Goal: Use online tool/utility: Utilize a website feature to perform a specific function

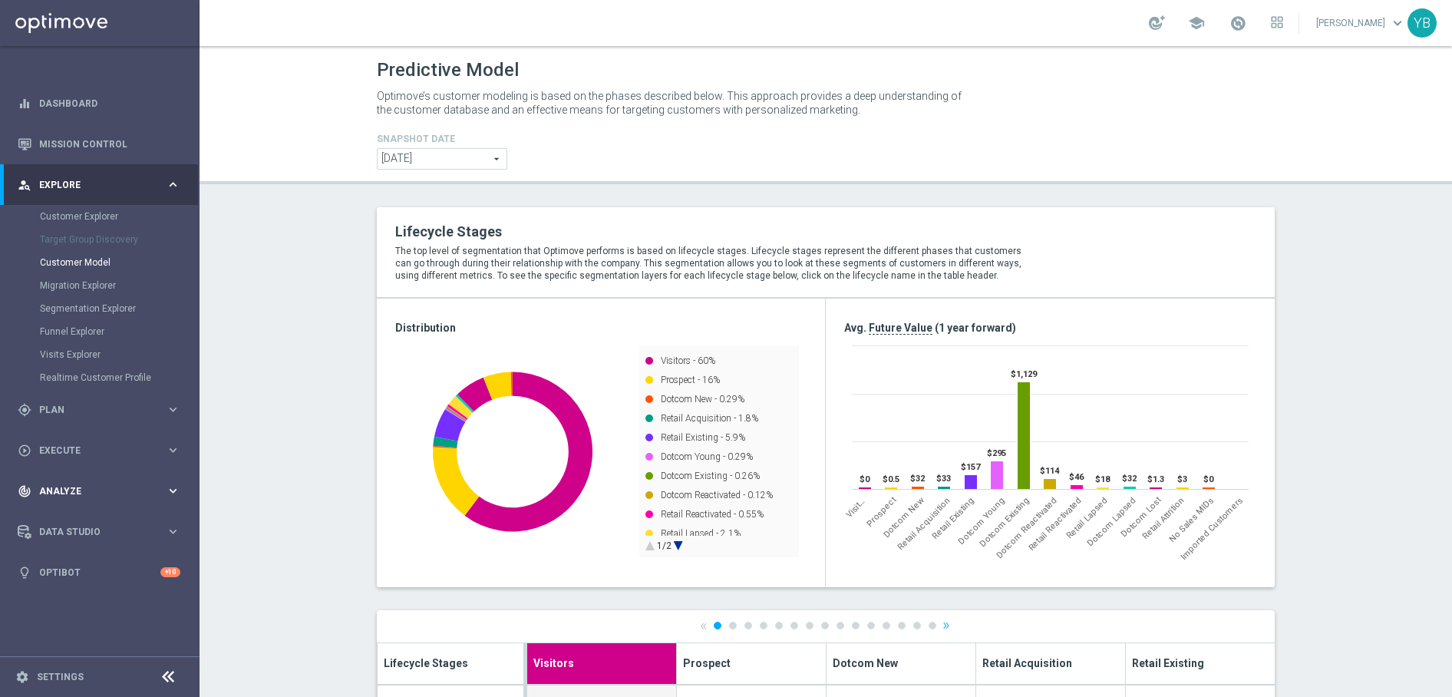
click at [165, 485] on div "track_changes Analyze" at bounding box center [92, 491] width 148 height 14
click at [176, 449] on icon "keyboard_arrow_right" at bounding box center [173, 454] width 15 height 15
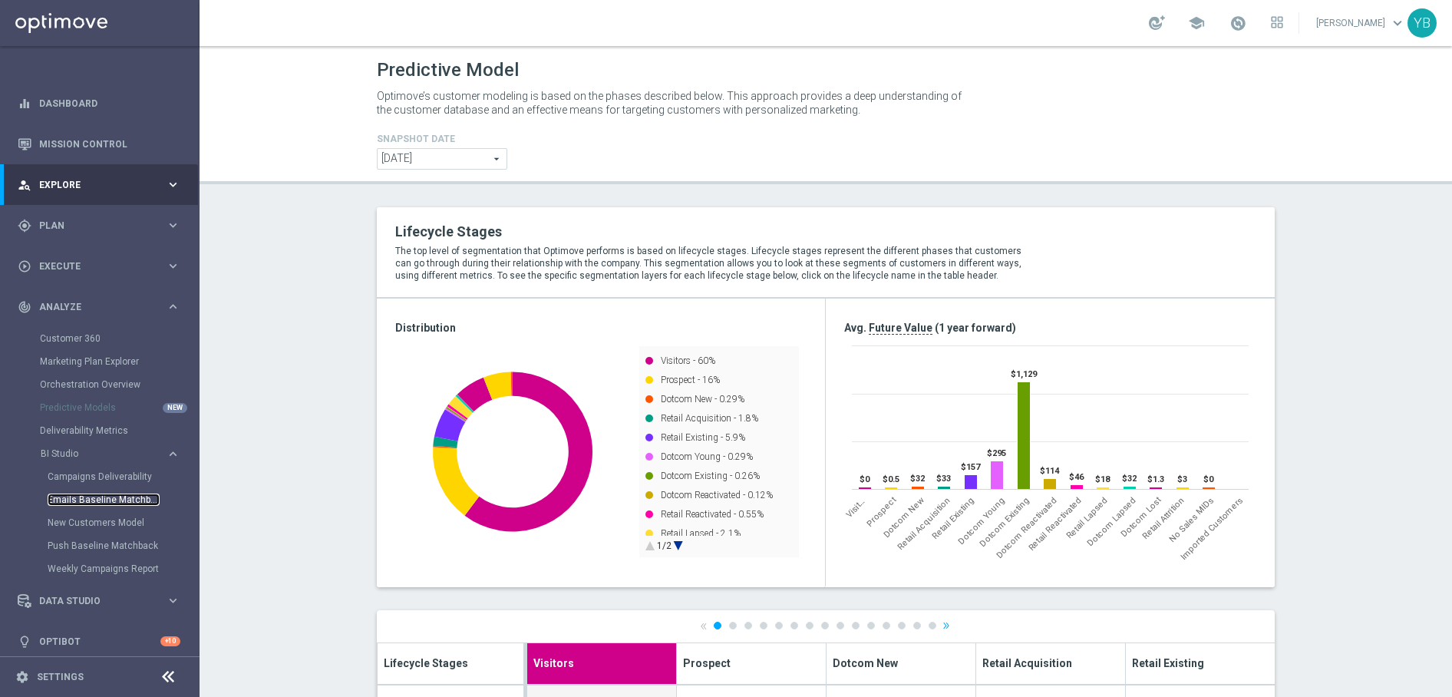
click at [71, 500] on link "Emails Baseline Matchback" at bounding box center [104, 500] width 112 height 12
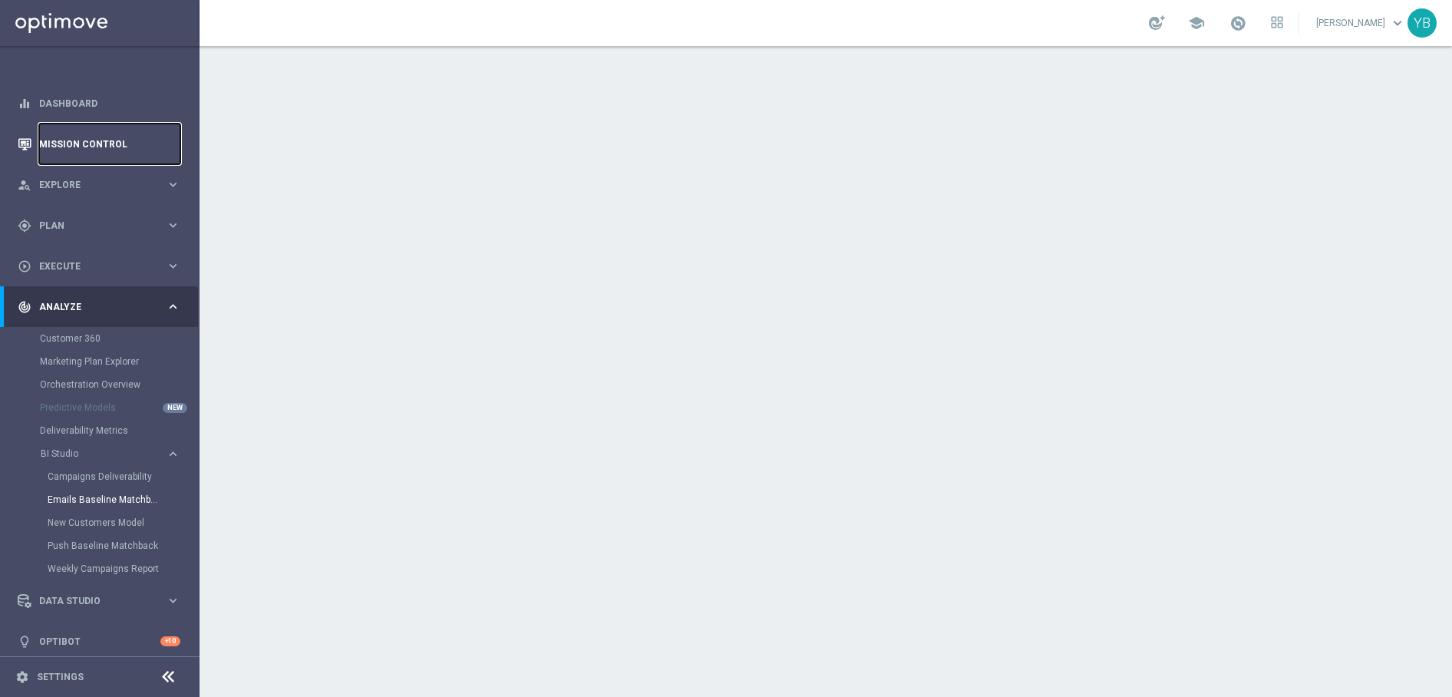
click at [68, 139] on link "Mission Control" at bounding box center [109, 144] width 141 height 41
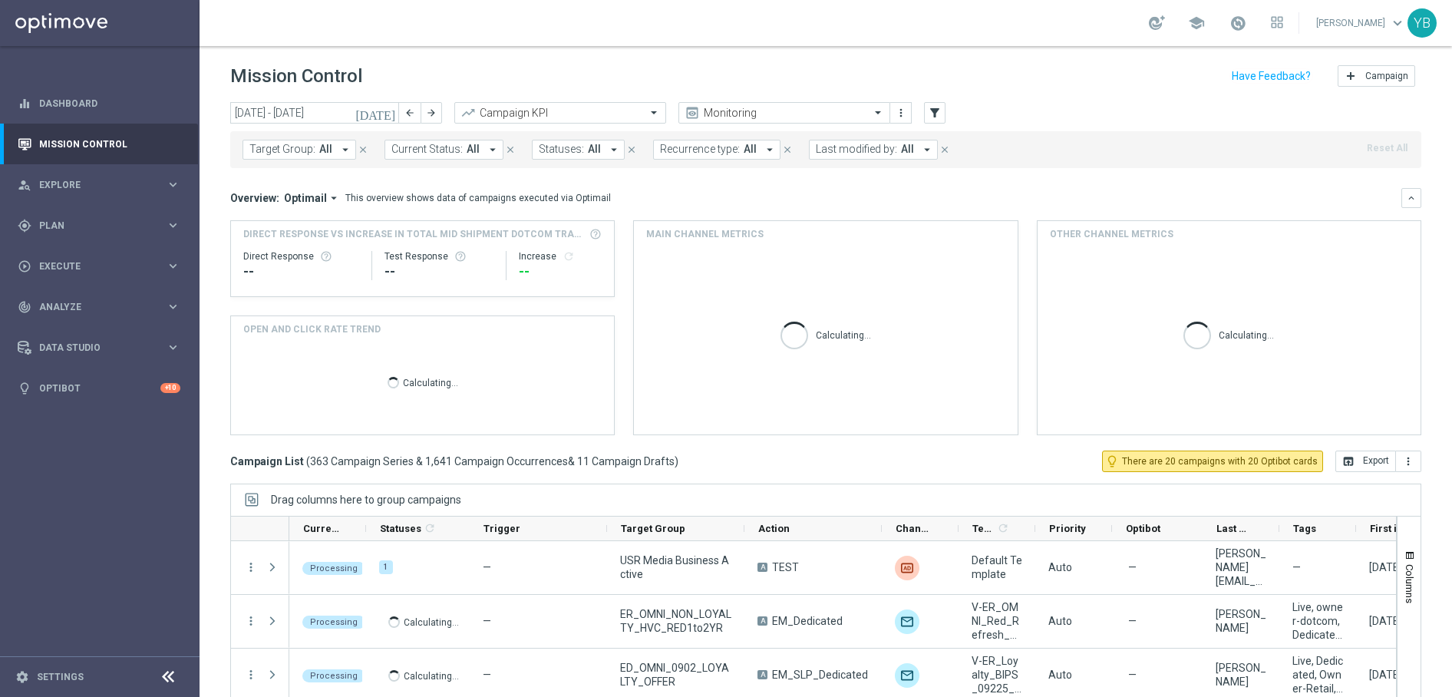
click at [387, 114] on icon "[DATE]" at bounding box center [375, 113] width 41 height 14
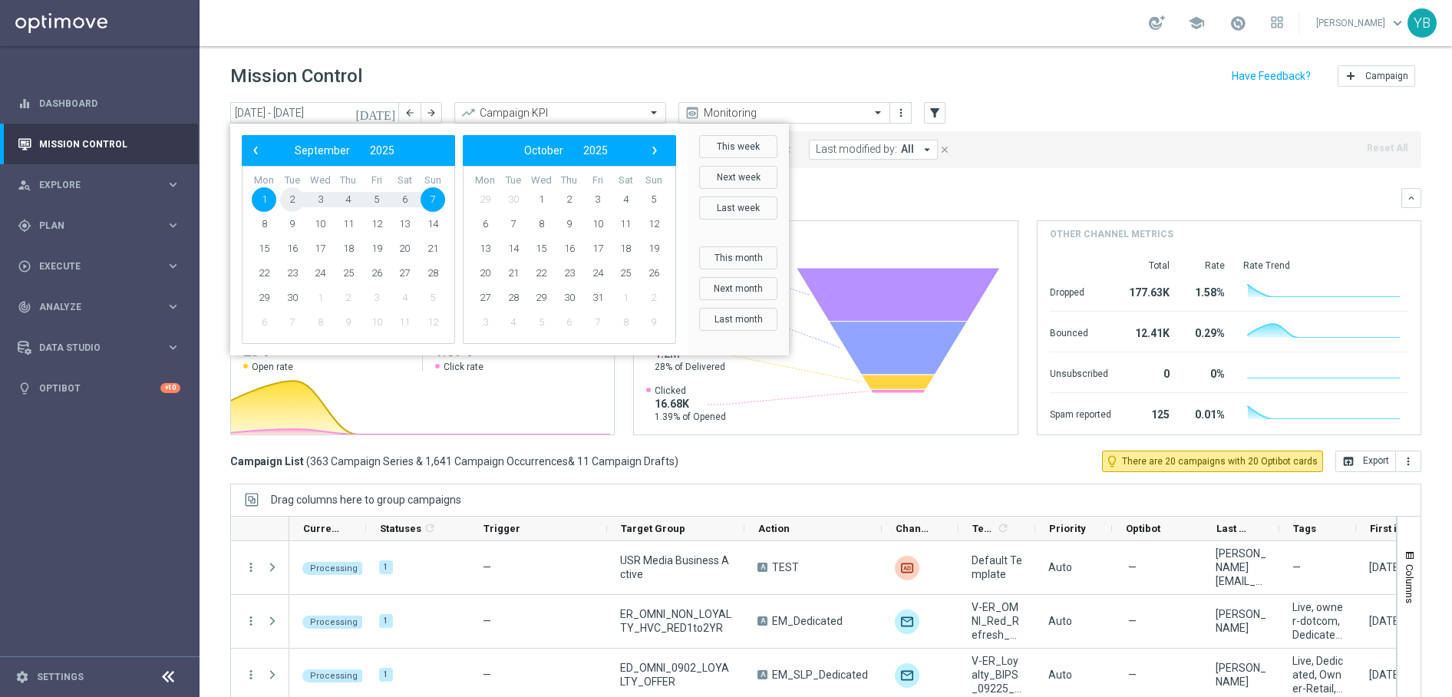
click at [289, 197] on span "2" at bounding box center [292, 199] width 25 height 25
type input "[DATE] - [DATE]"
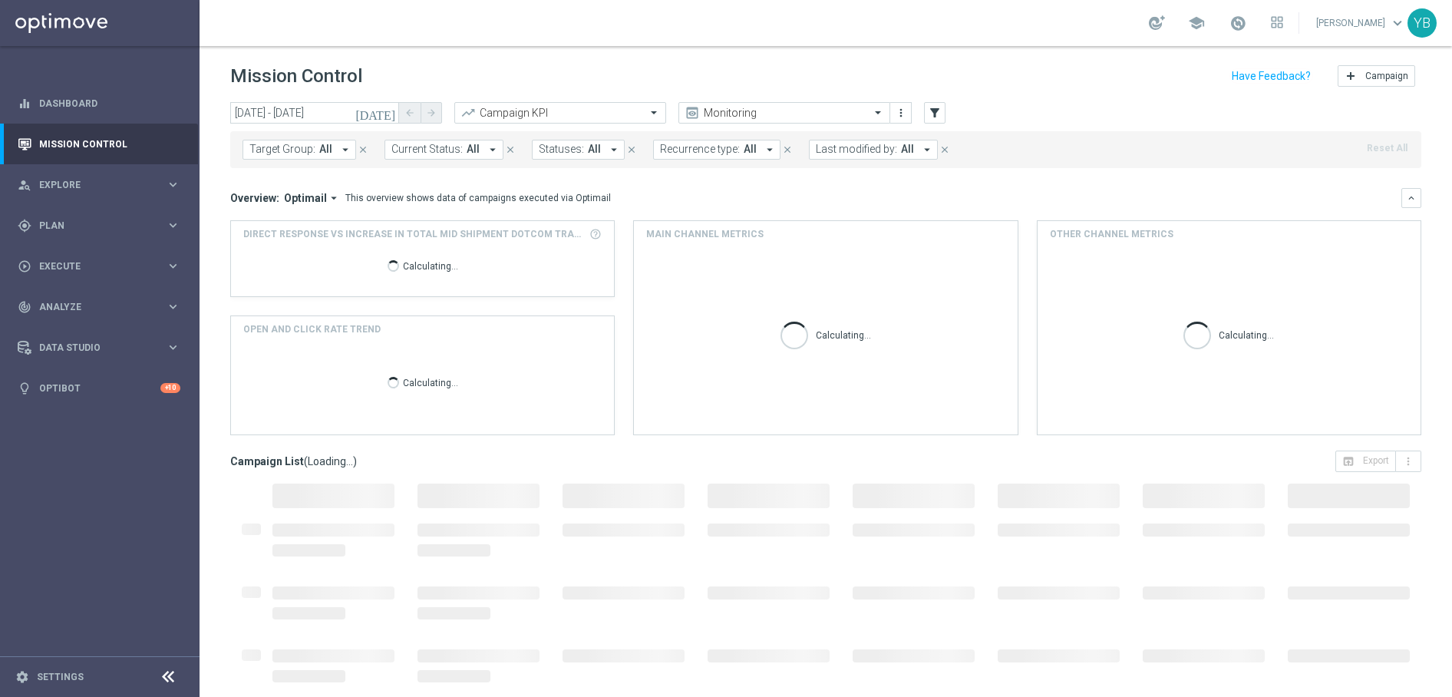
click at [328, 195] on icon "arrow_drop_down" at bounding box center [334, 198] width 14 height 14
click at [278, 221] on div "Analysis" at bounding box center [278, 222] width 37 height 14
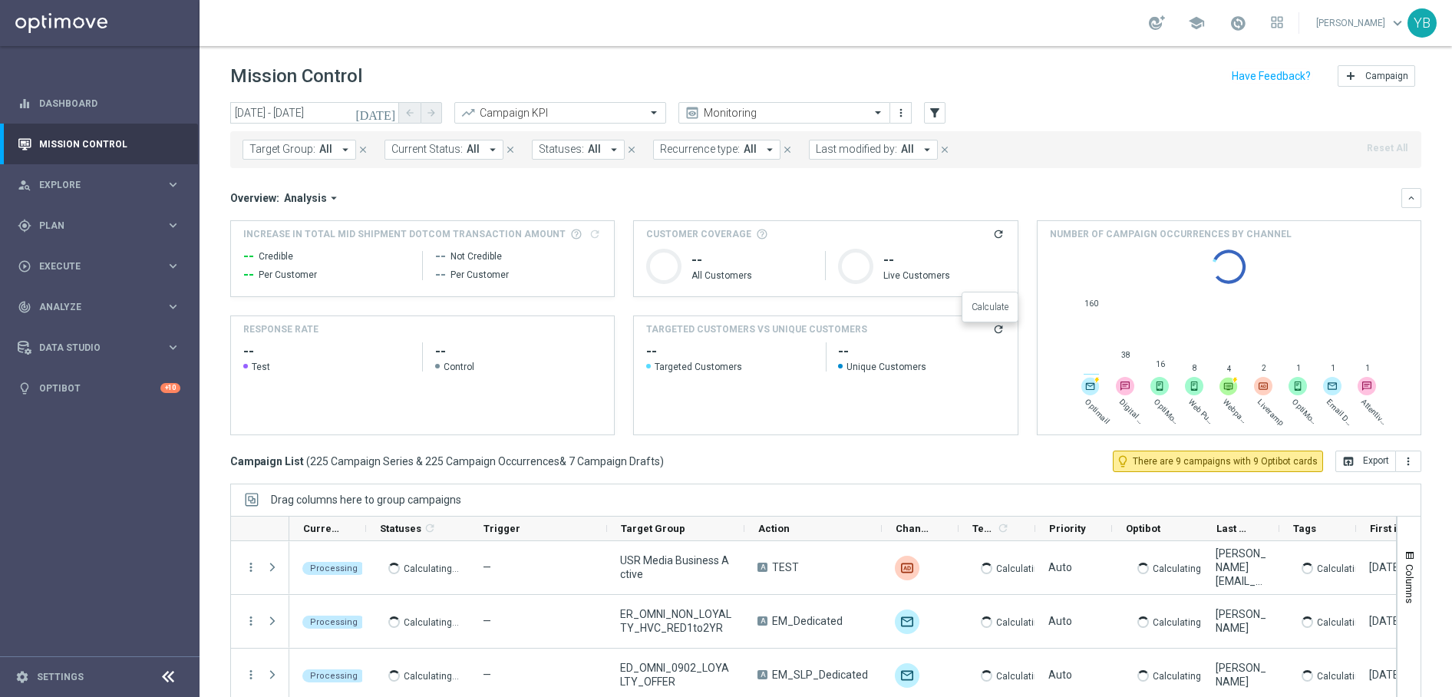
click at [993, 332] on icon "refresh" at bounding box center [998, 329] width 12 height 12
